Goal: Transaction & Acquisition: Purchase product/service

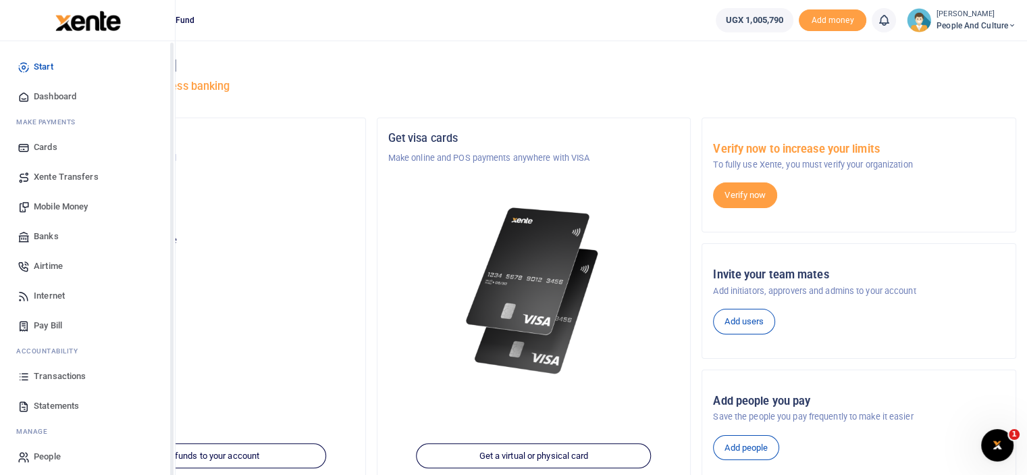
click at [53, 201] on span "Mobile Money" at bounding box center [61, 207] width 54 height 14
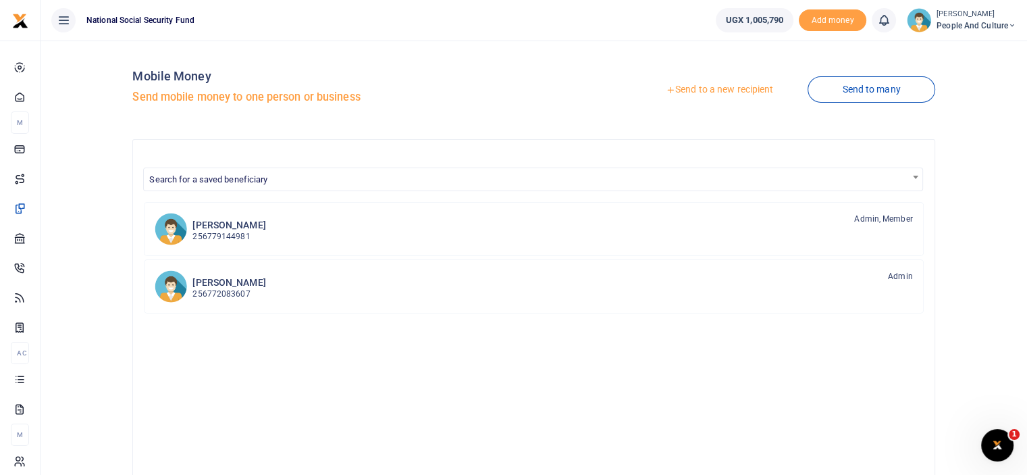
click at [727, 84] on link "Send to a new recipient" at bounding box center [720, 90] width 176 height 24
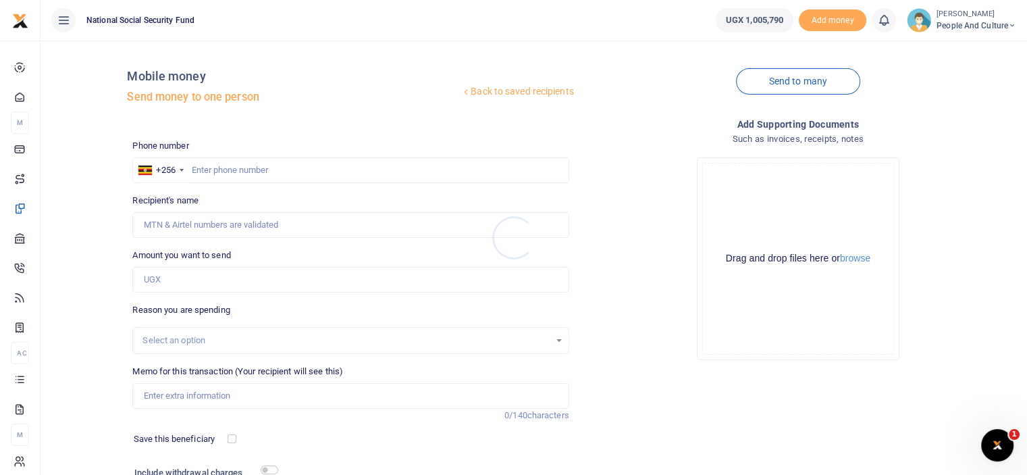
click at [849, 256] on div at bounding box center [513, 237] width 1027 height 475
click at [851, 257] on button "browse" at bounding box center [855, 258] width 30 height 10
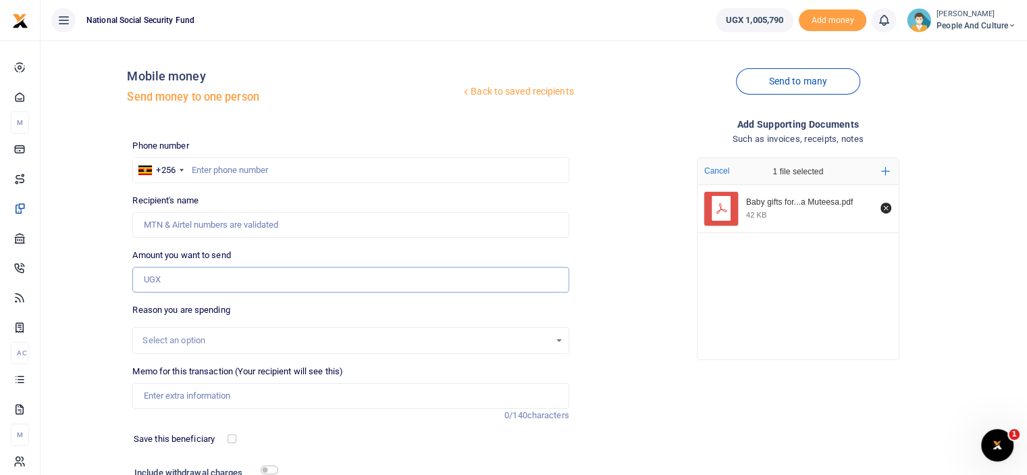
click at [209, 278] on input "Amount you want to send" at bounding box center [350, 280] width 436 height 26
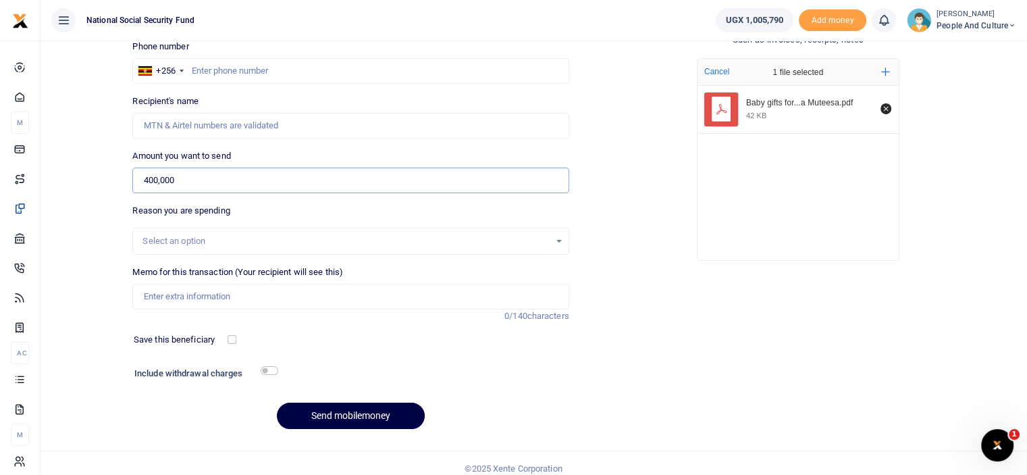
scroll to position [109, 0]
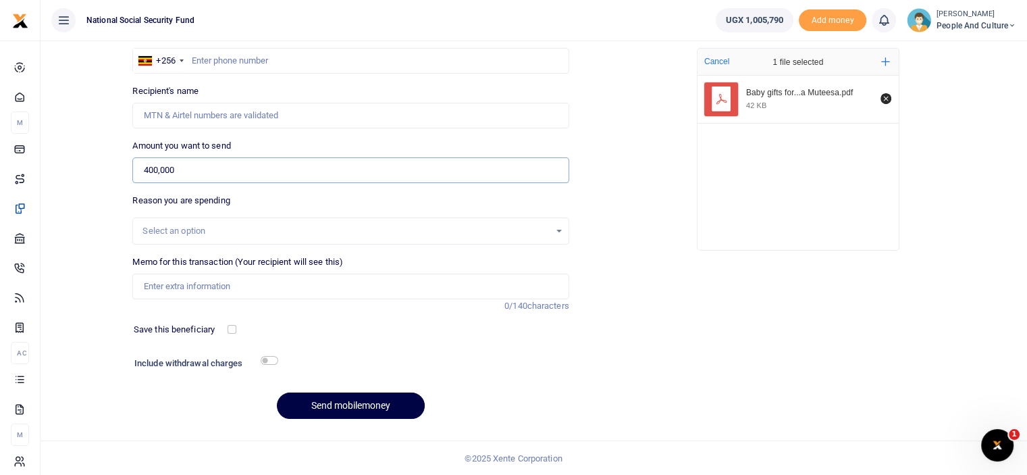
type input "400,000"
click at [269, 359] on input "checkbox" at bounding box center [270, 360] width 18 height 9
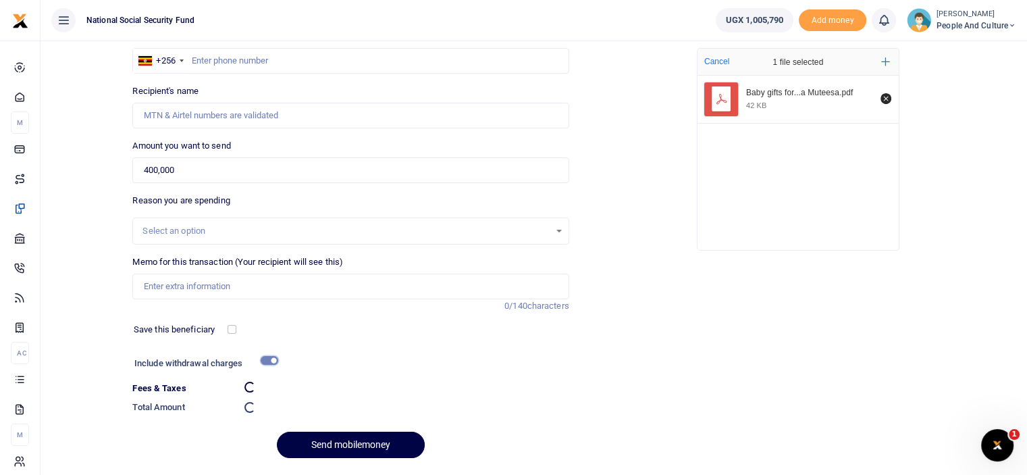
checkbox input "false"
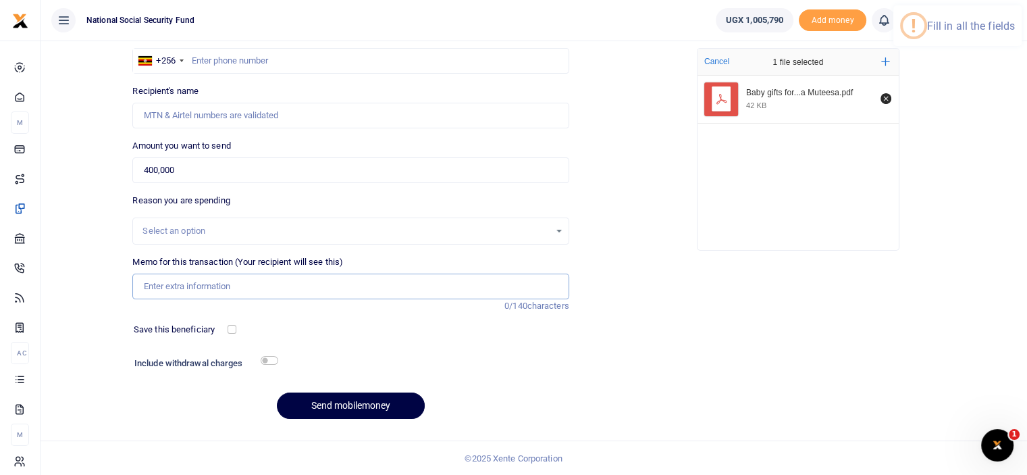
click at [207, 284] on input "Memo for this transaction (Your recipient will see this)" at bounding box center [350, 287] width 436 height 26
paste input "Baby gifts for [PERSON_NAME] and [PERSON_NAME]"
type input "Baby gifts for [PERSON_NAME] and [PERSON_NAME]"
click at [257, 60] on input "text" at bounding box center [350, 61] width 436 height 26
type input "0702310477"
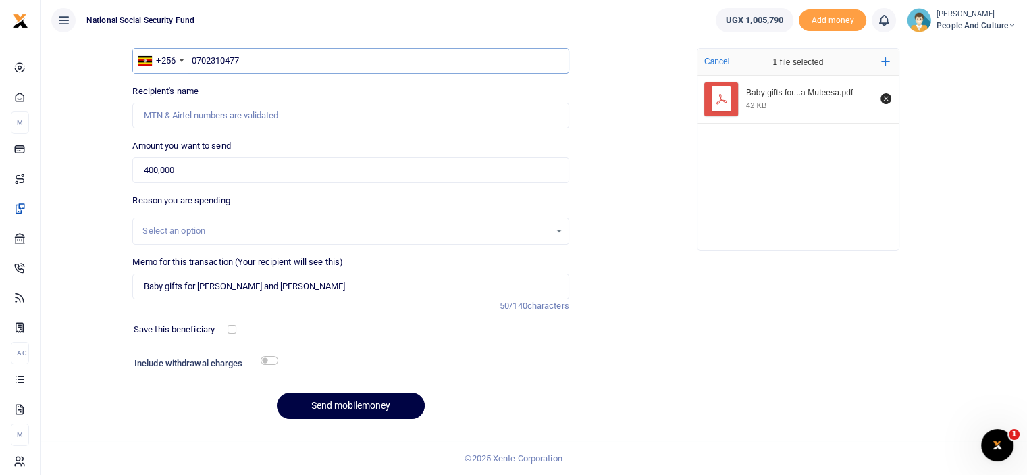
type input "[PERSON_NAME]"
type input "0702310477"
click at [268, 359] on input "checkbox" at bounding box center [270, 360] width 18 height 9
checkbox input "true"
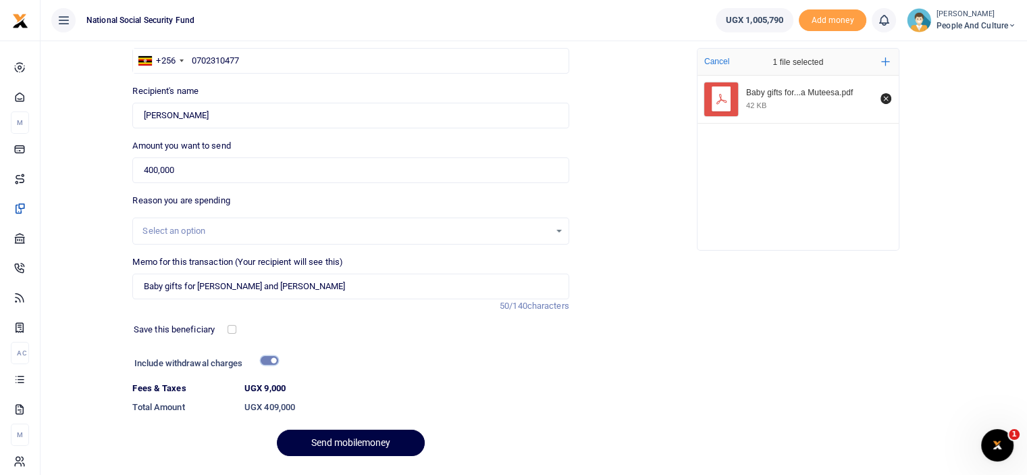
scroll to position [147, 0]
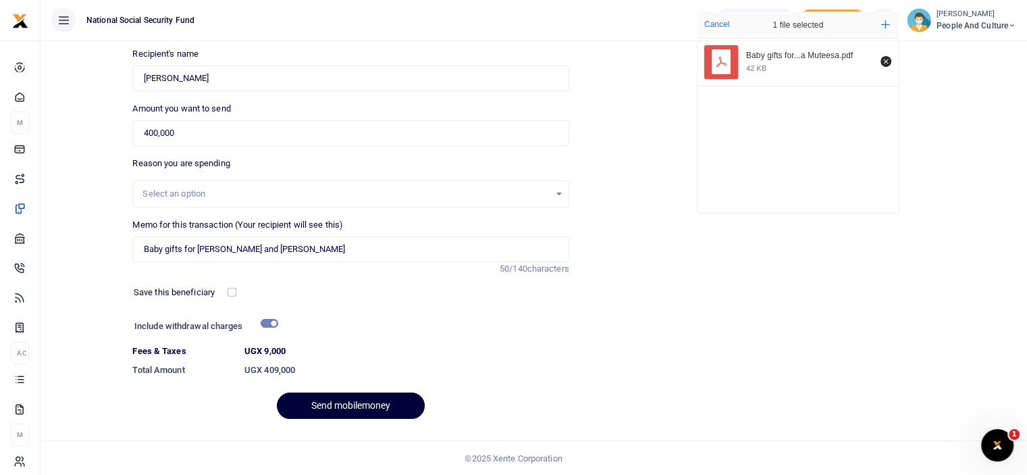
click at [353, 403] on button "Send mobilemoney" at bounding box center [351, 405] width 148 height 26
